Goal: Task Accomplishment & Management: Manage account settings

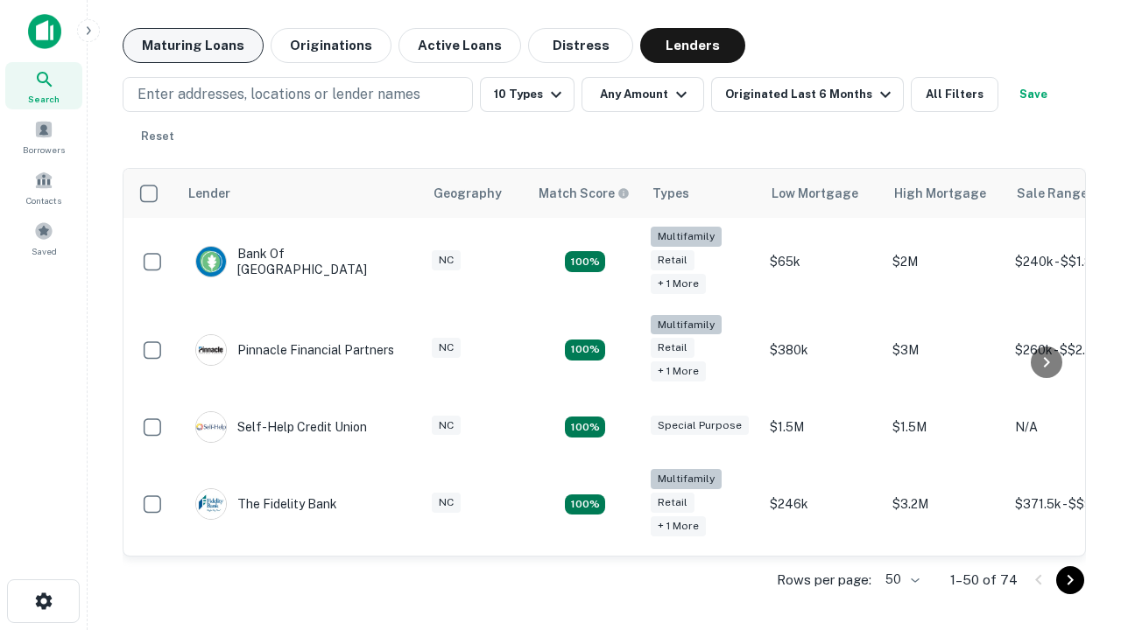
click at [193, 46] on button "Maturing Loans" at bounding box center [193, 45] width 141 height 35
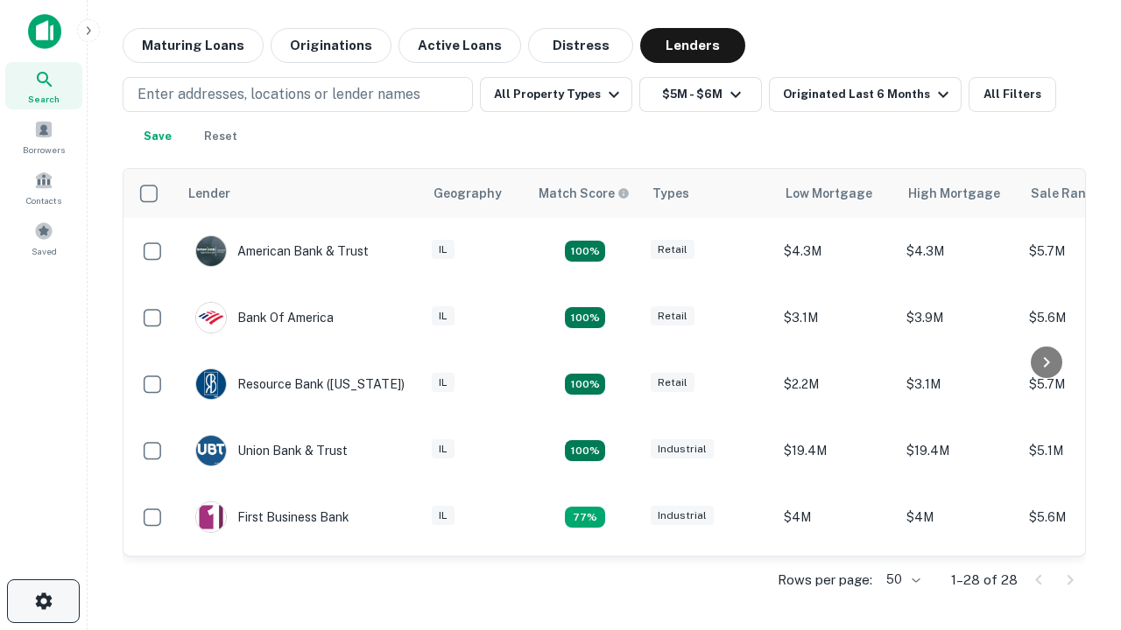
click at [43, 601] on icon "button" at bounding box center [43, 601] width 21 height 21
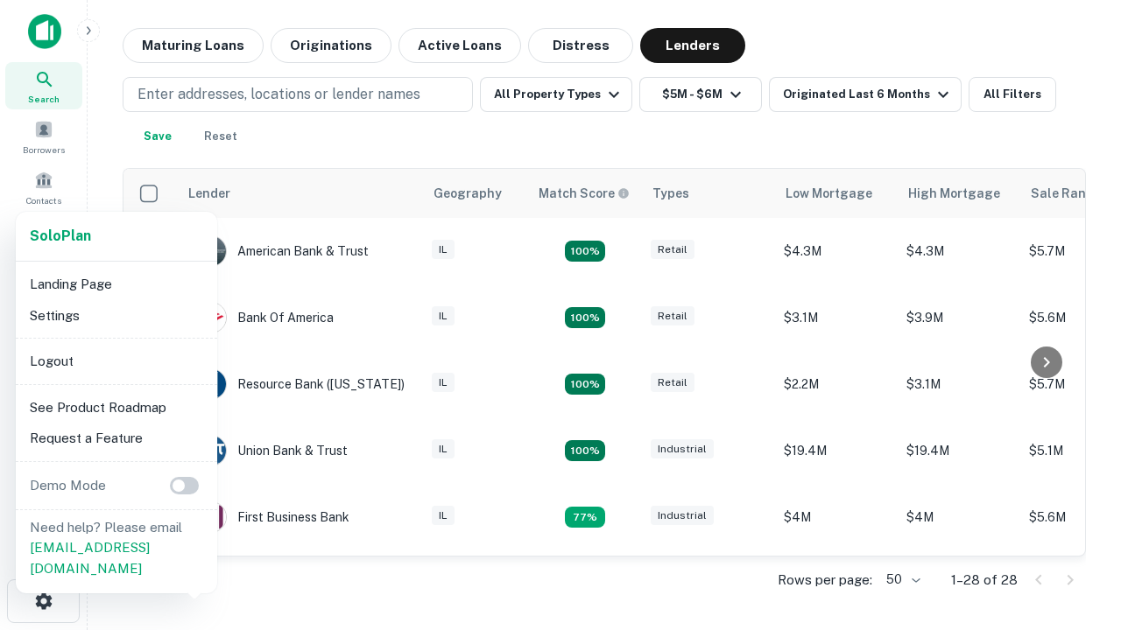
click at [116, 361] on li "Logout" at bounding box center [116, 362] width 187 height 32
